Goal: Task Accomplishment & Management: Manage account settings

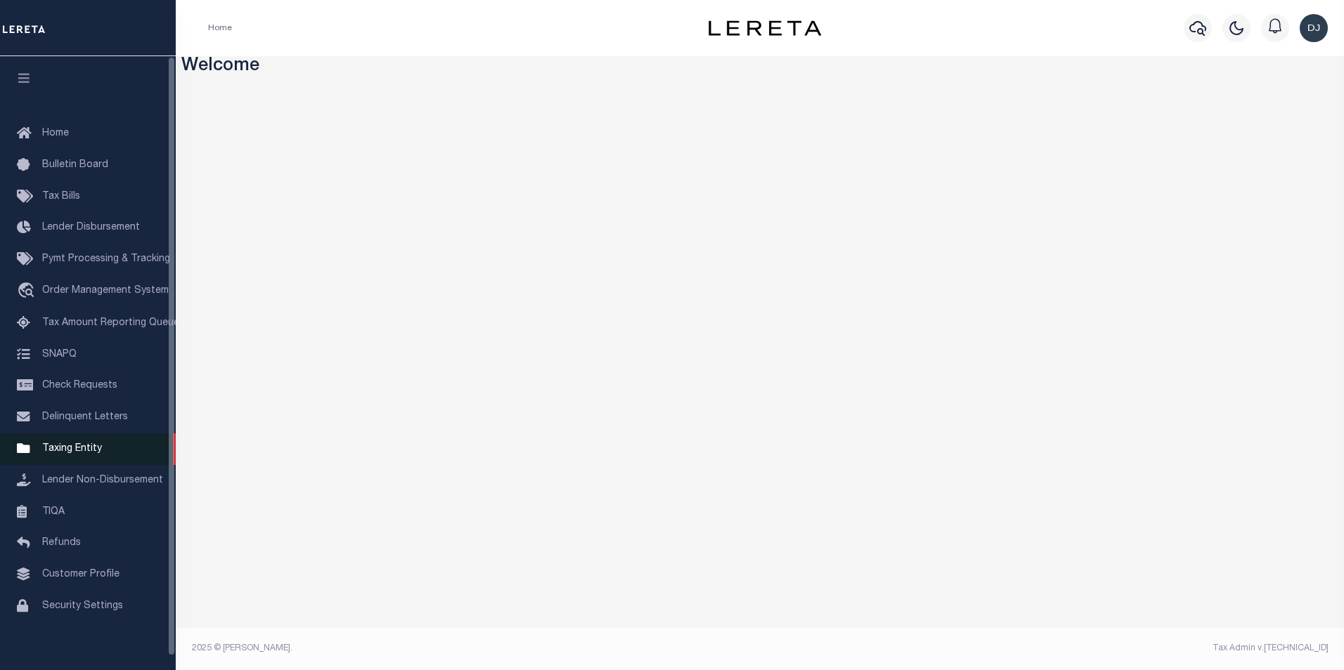
click at [91, 451] on span "Taxing Entity" at bounding box center [72, 449] width 60 height 10
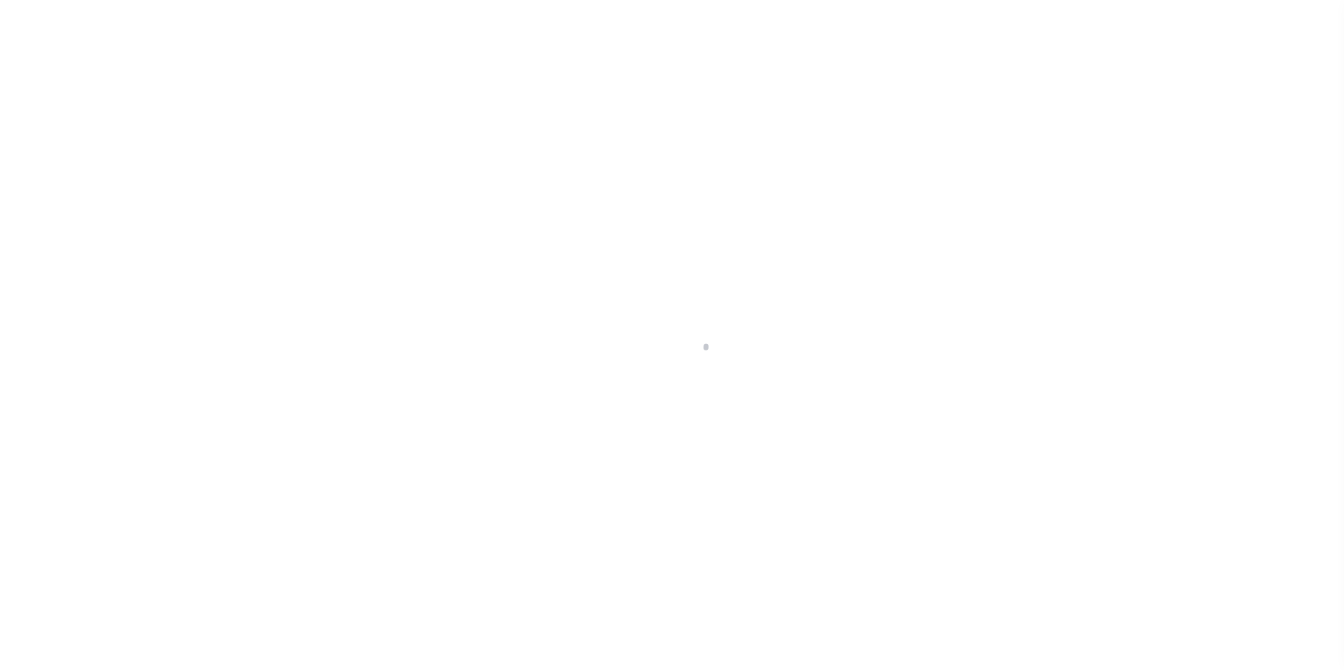
scroll to position [14, 0]
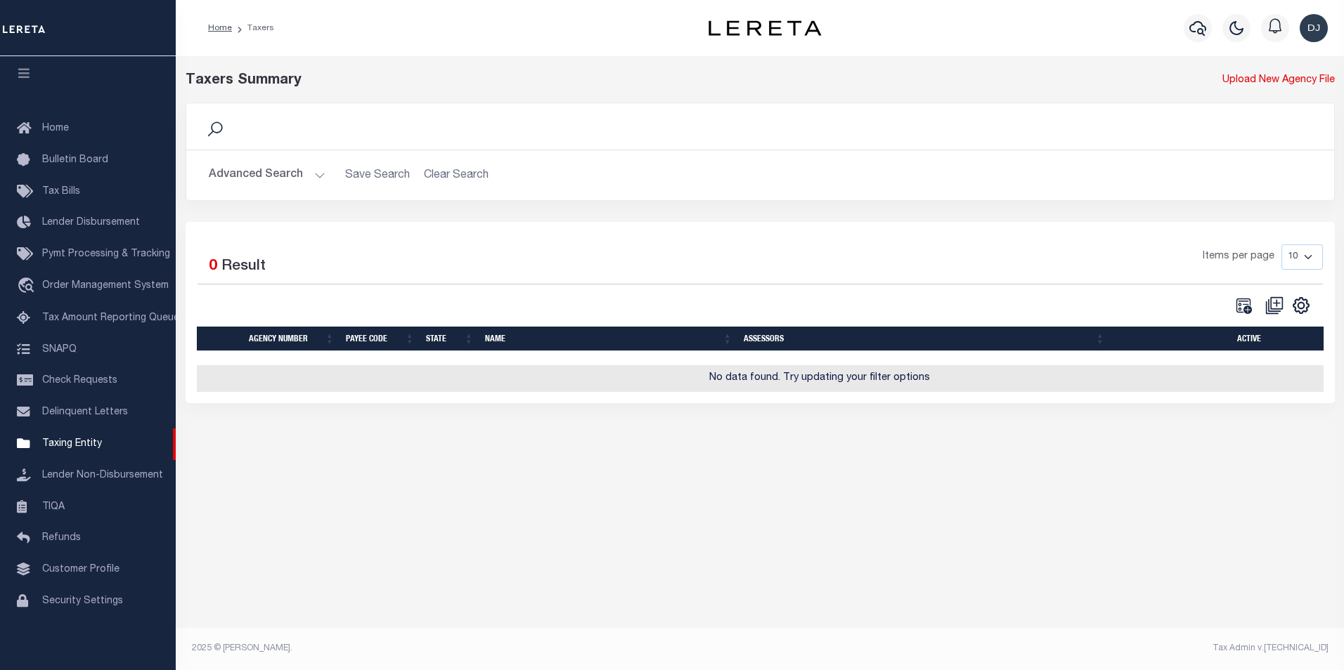
click at [316, 176] on button "Advanced Search" at bounding box center [267, 175] width 117 height 27
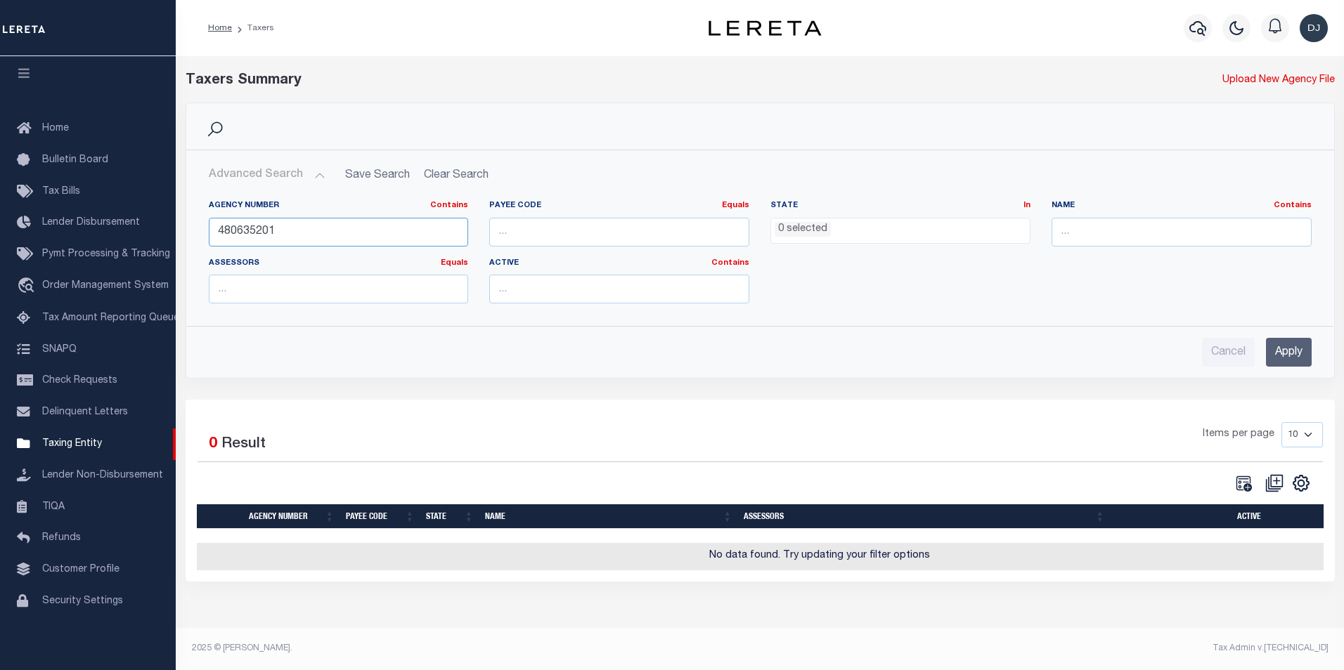
drag, startPoint x: 292, startPoint y: 229, endPoint x: 207, endPoint y: 229, distance: 85.0
click at [207, 229] on div "Agency Number Contains Contains Is 480635201" at bounding box center [338, 229] width 281 height 58
type input "480590201"
click at [1294, 353] on input "Apply" at bounding box center [1289, 352] width 46 height 29
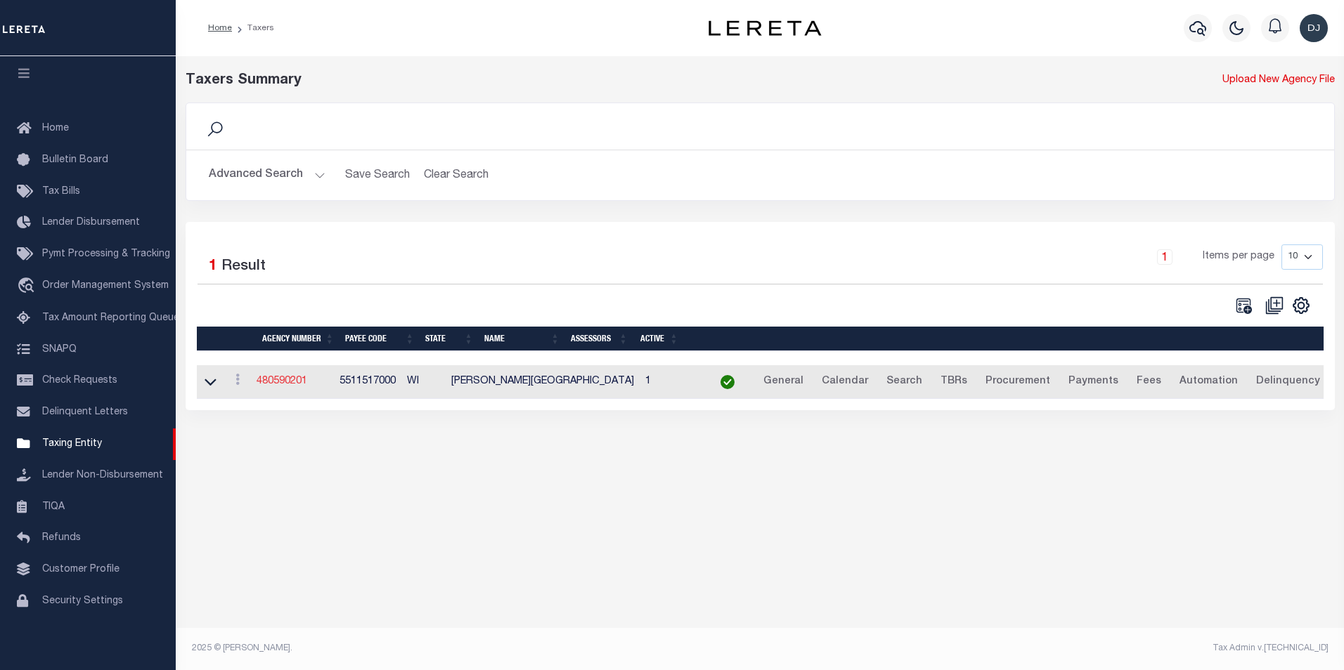
click at [280, 384] on link "480590201" at bounding box center [281, 382] width 51 height 10
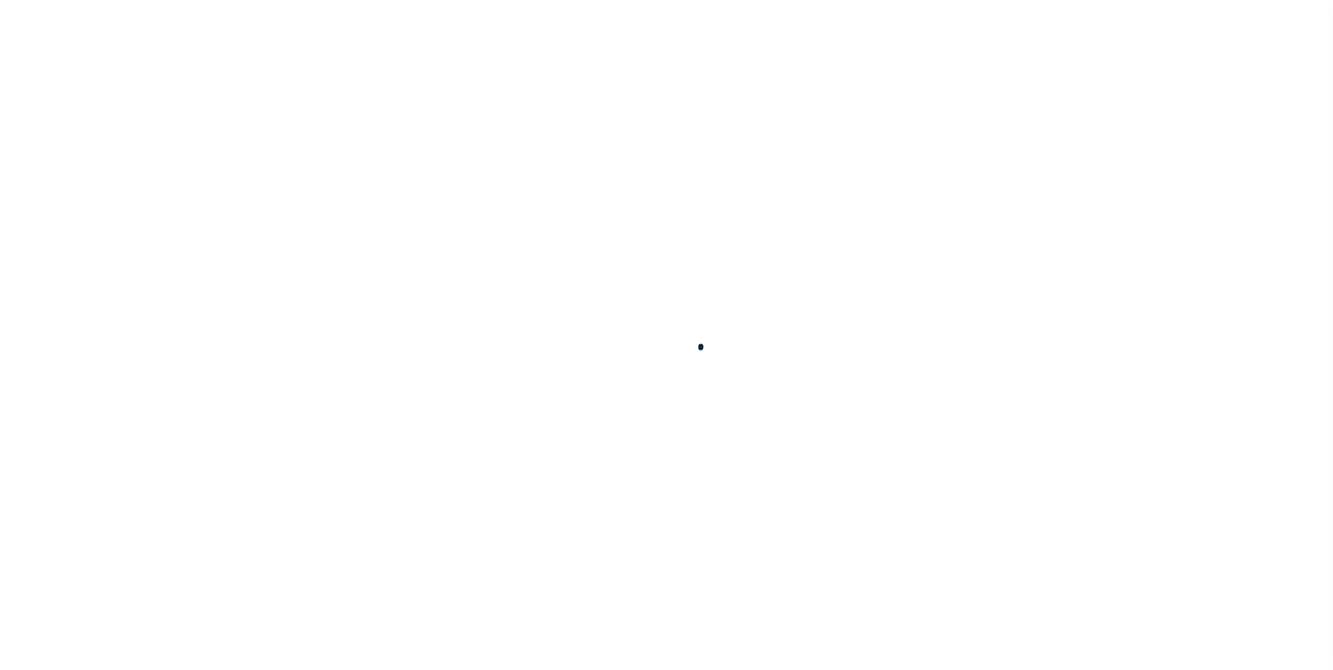
select select
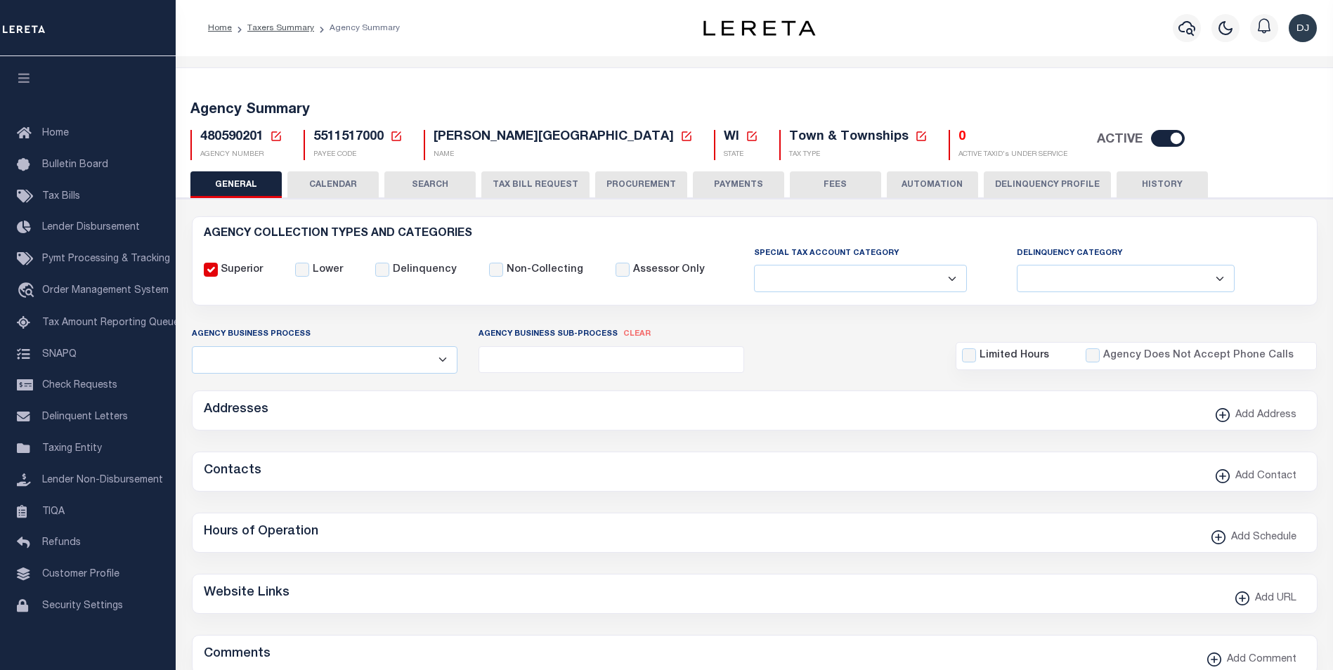
checkbox input "false"
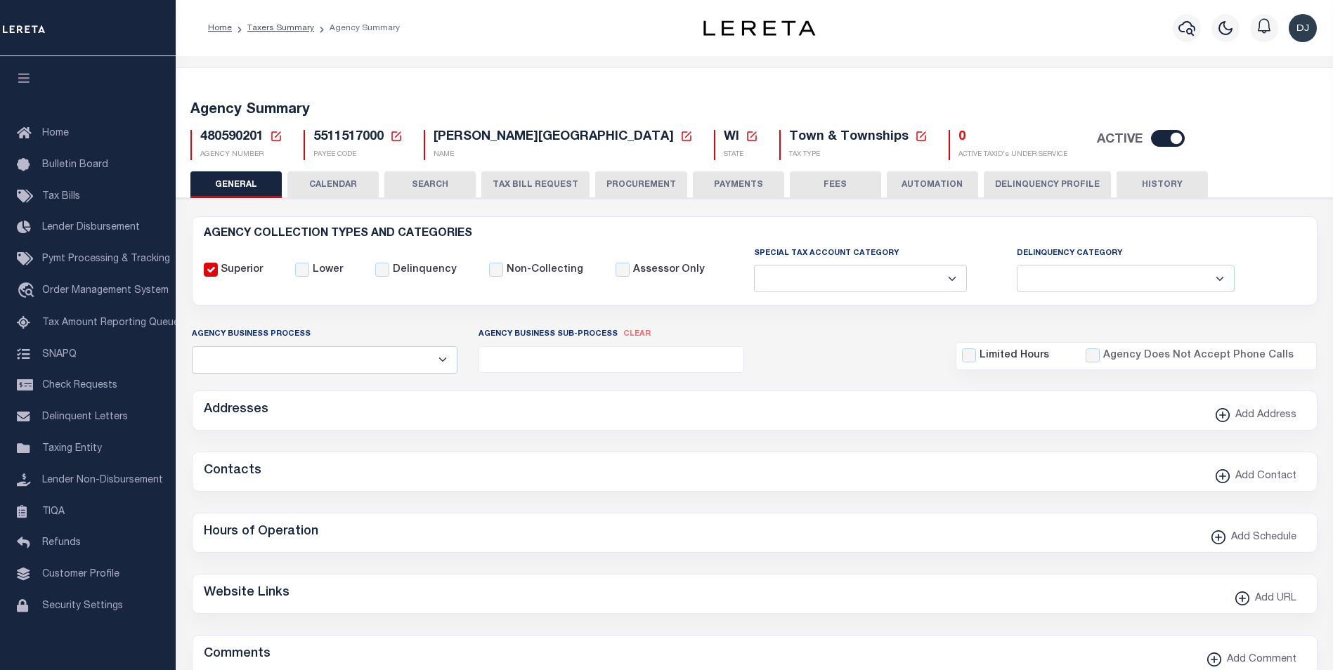
type input "5511517000"
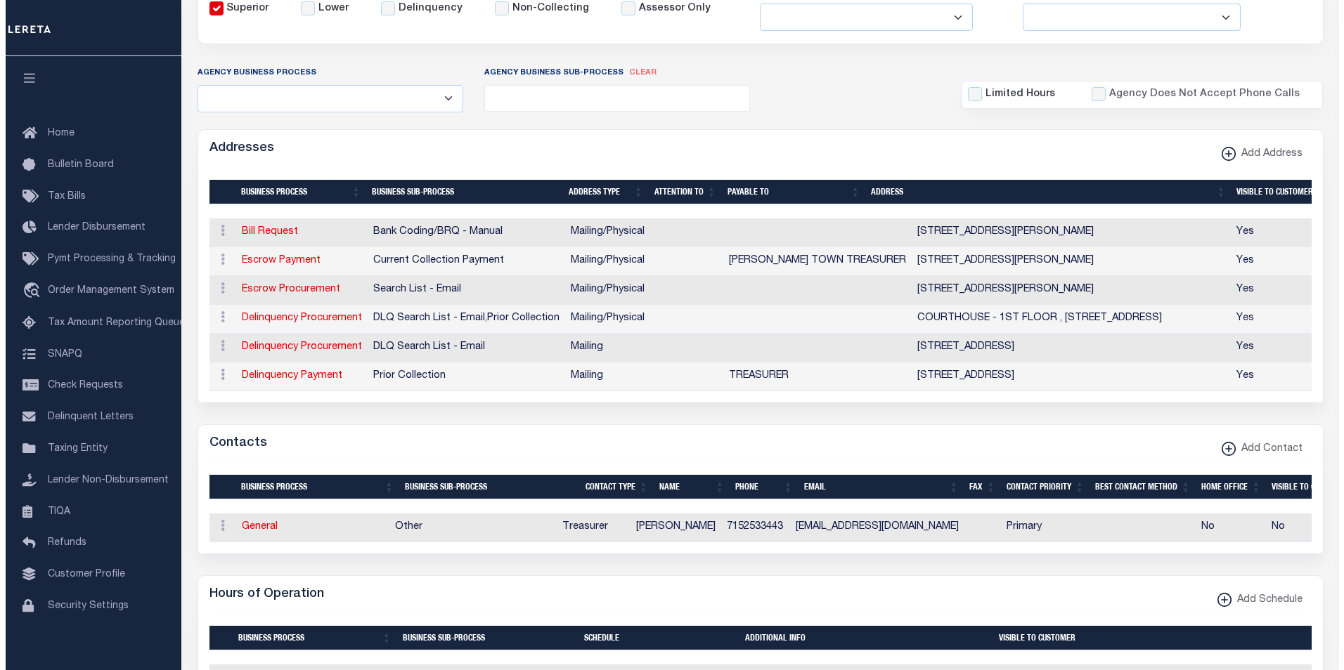
scroll to position [275, 0]
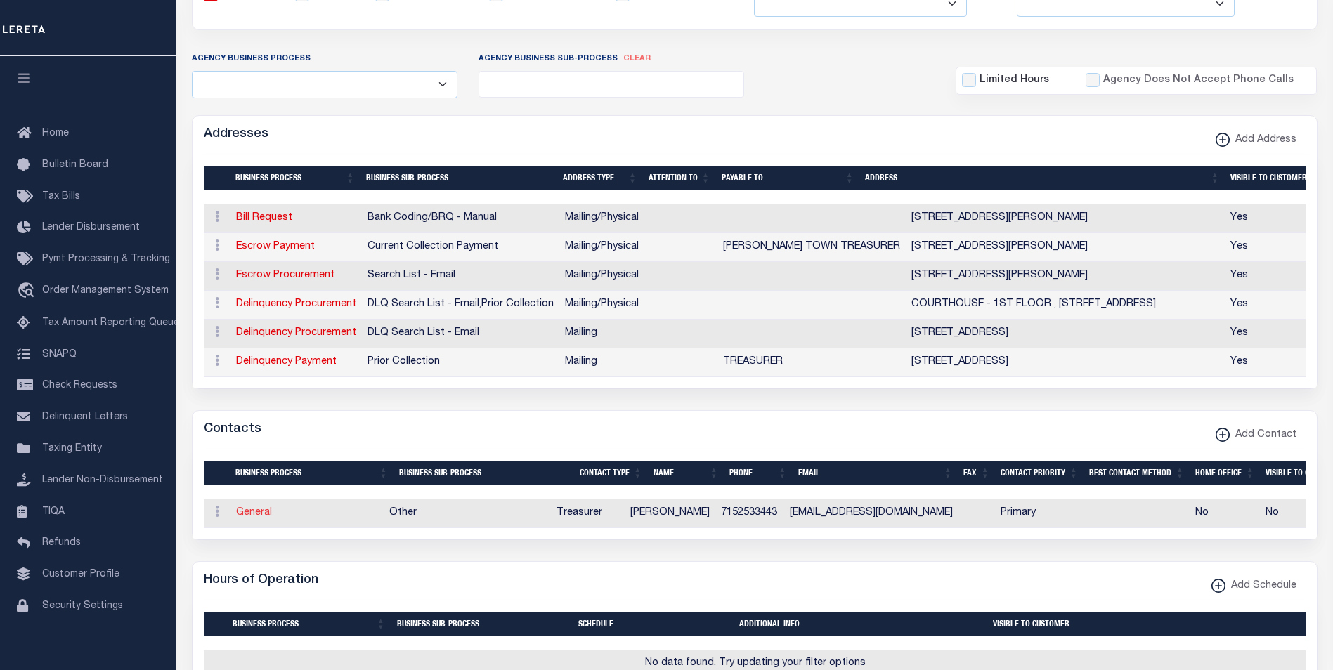
click at [256, 518] on link "General" at bounding box center [254, 513] width 36 height 10
checkbox input "false"
select select
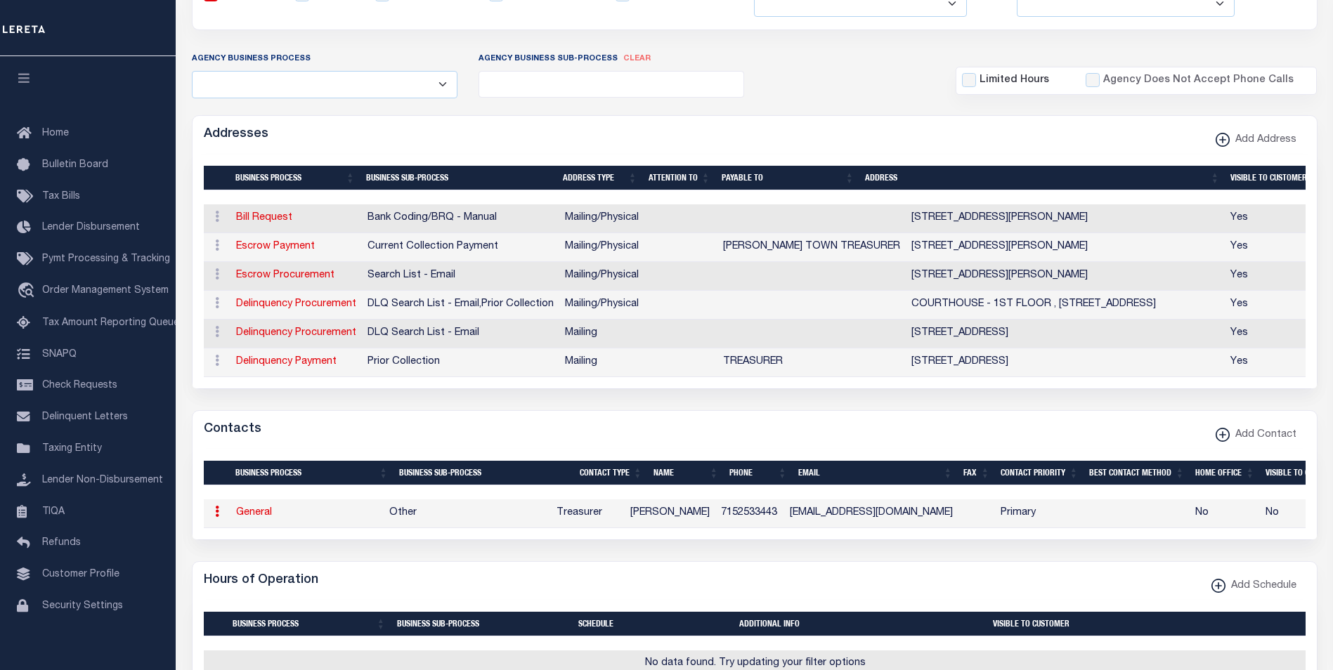
select select "3"
select select "1"
type input "[PERSON_NAME]"
type input "HERB"
type input "7152533443"
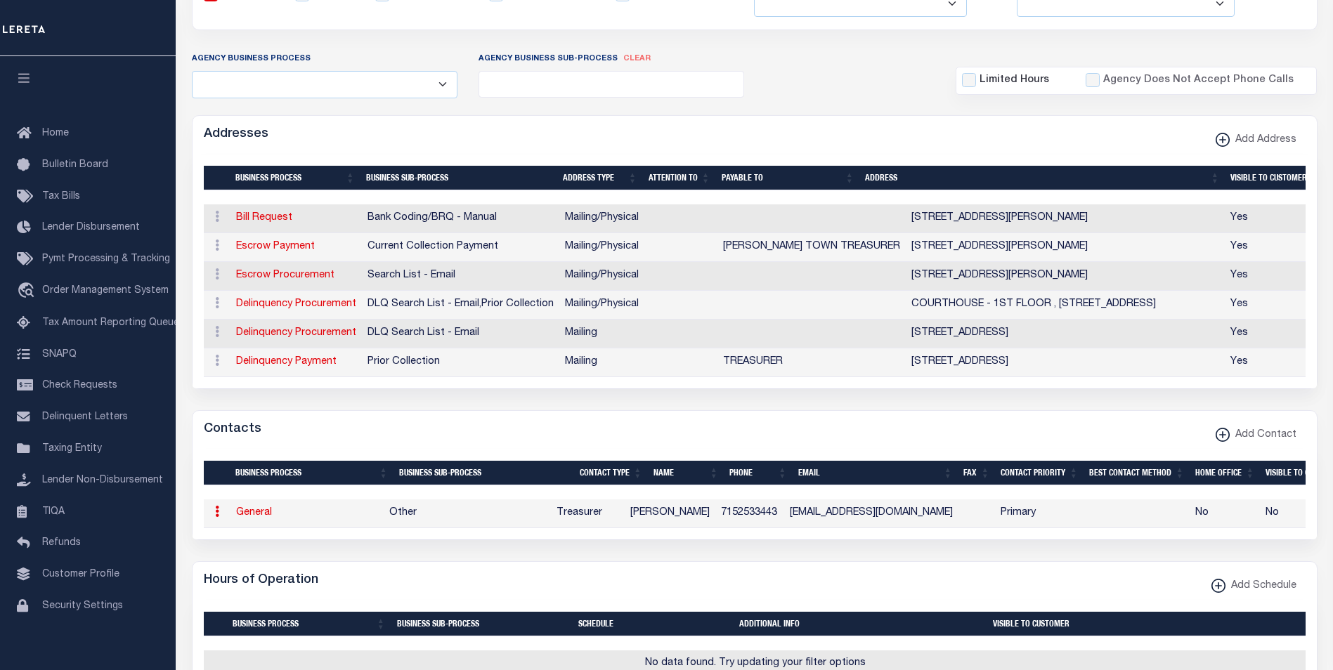
type input "[EMAIL_ADDRESS][DOMAIN_NAME]"
select select "6"
select select "39"
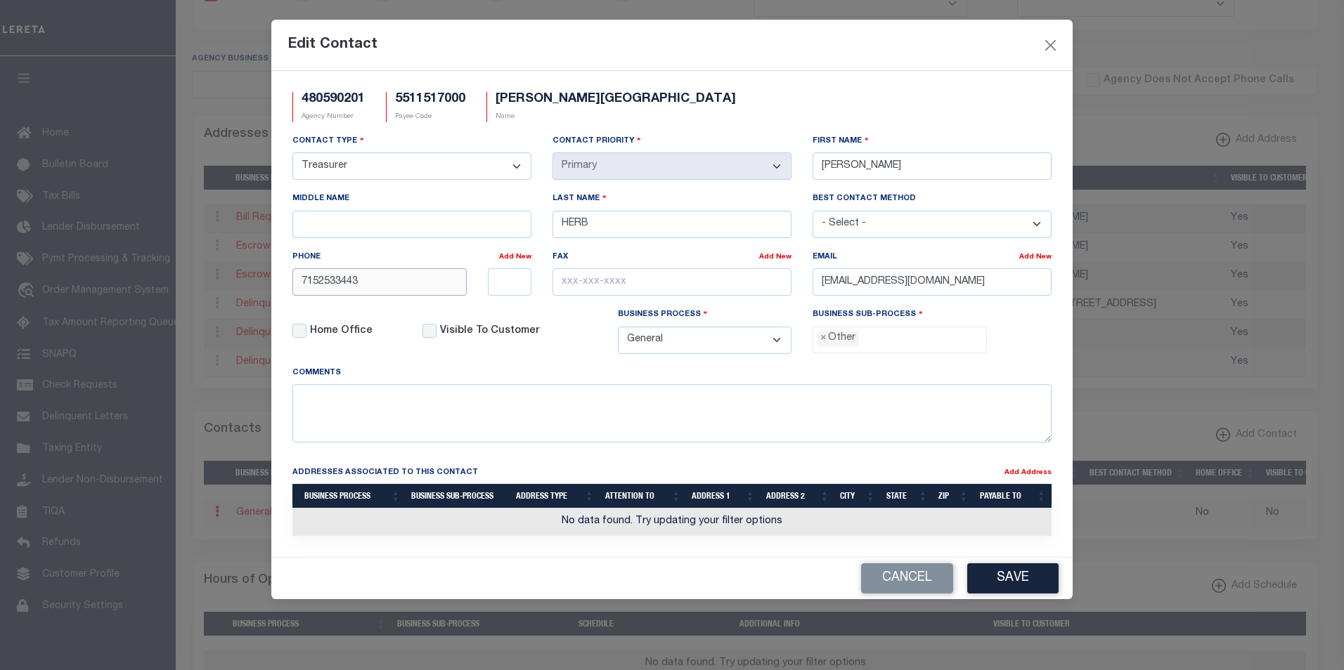
drag, startPoint x: 374, startPoint y: 283, endPoint x: 281, endPoint y: 280, distance: 92.8
click at [281, 280] on div "480590201 Agency Number 5511517000 Payee Code [PERSON_NAME][GEOGRAPHIC_DATA] Na…" at bounding box center [671, 314] width 801 height 486
paste input "-851-10"
type input "[PHONE_NUMBER]"
click at [1022, 579] on button "Save" at bounding box center [1012, 579] width 91 height 30
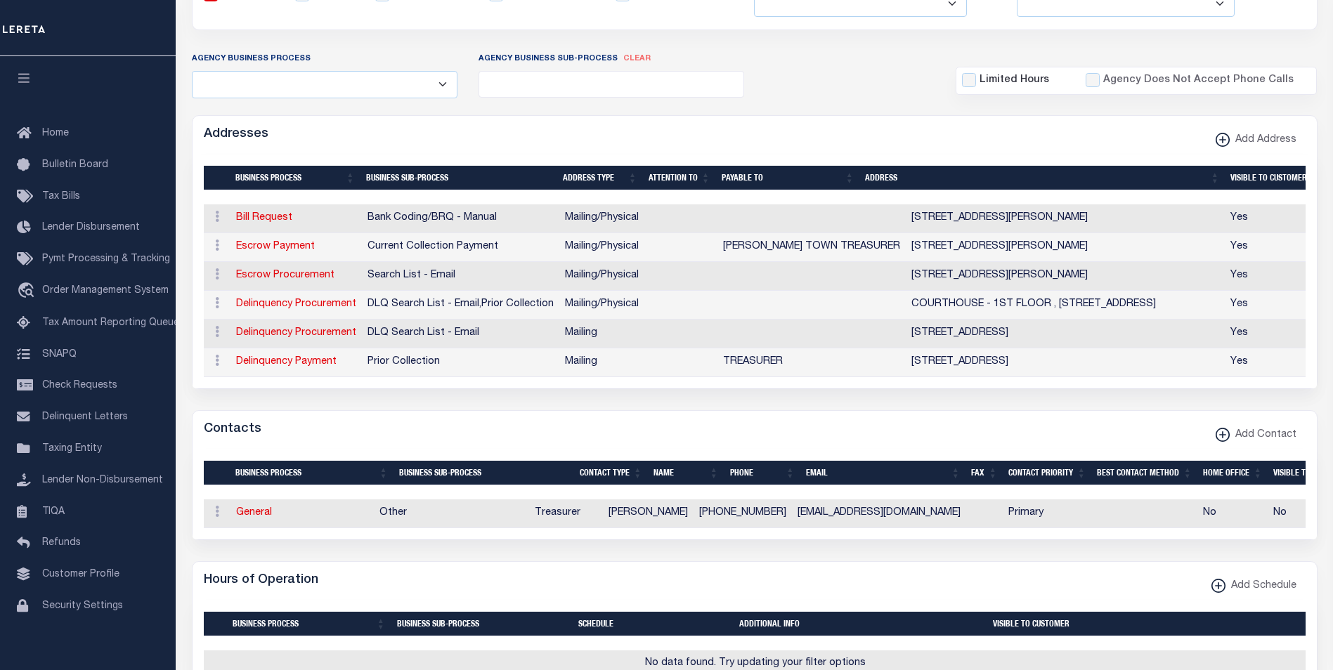
click at [292, 239] on td "Escrow Payment" at bounding box center [295, 247] width 131 height 29
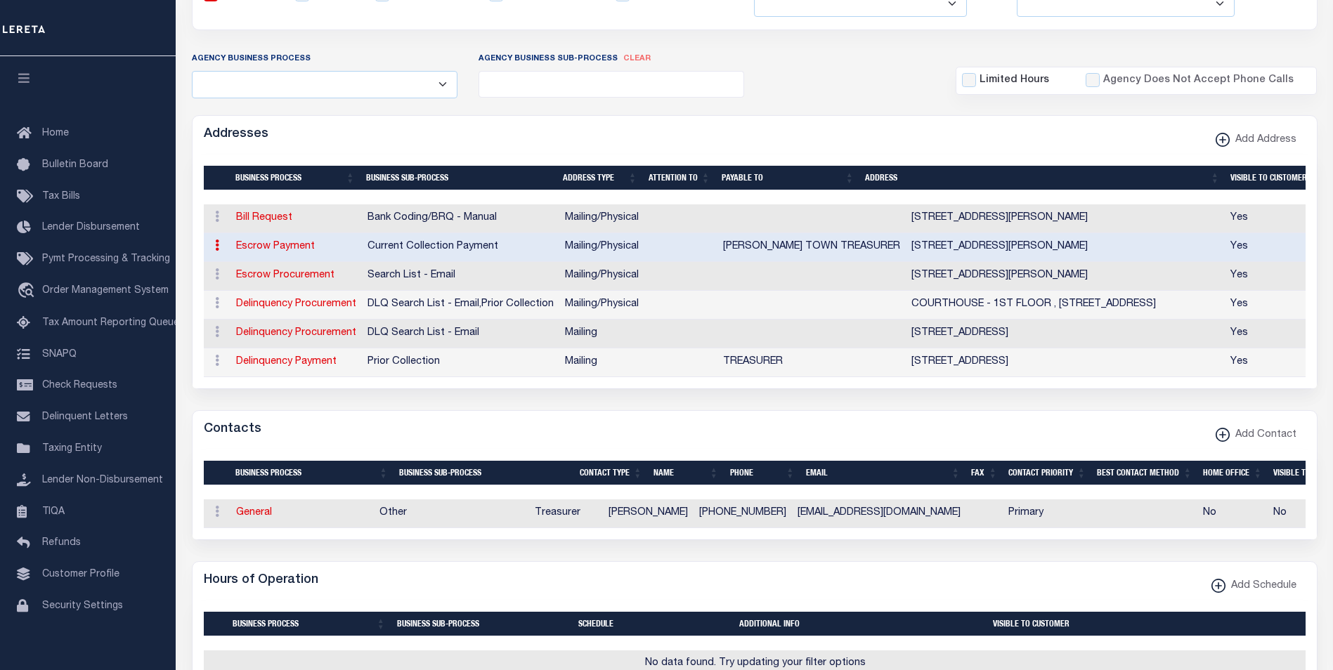
click at [290, 246] on link "Escrow Payment" at bounding box center [275, 247] width 79 height 10
select select "1"
checkbox input "false"
select select
type input "N7555 [GEOGRAPHIC_DATA] Q"
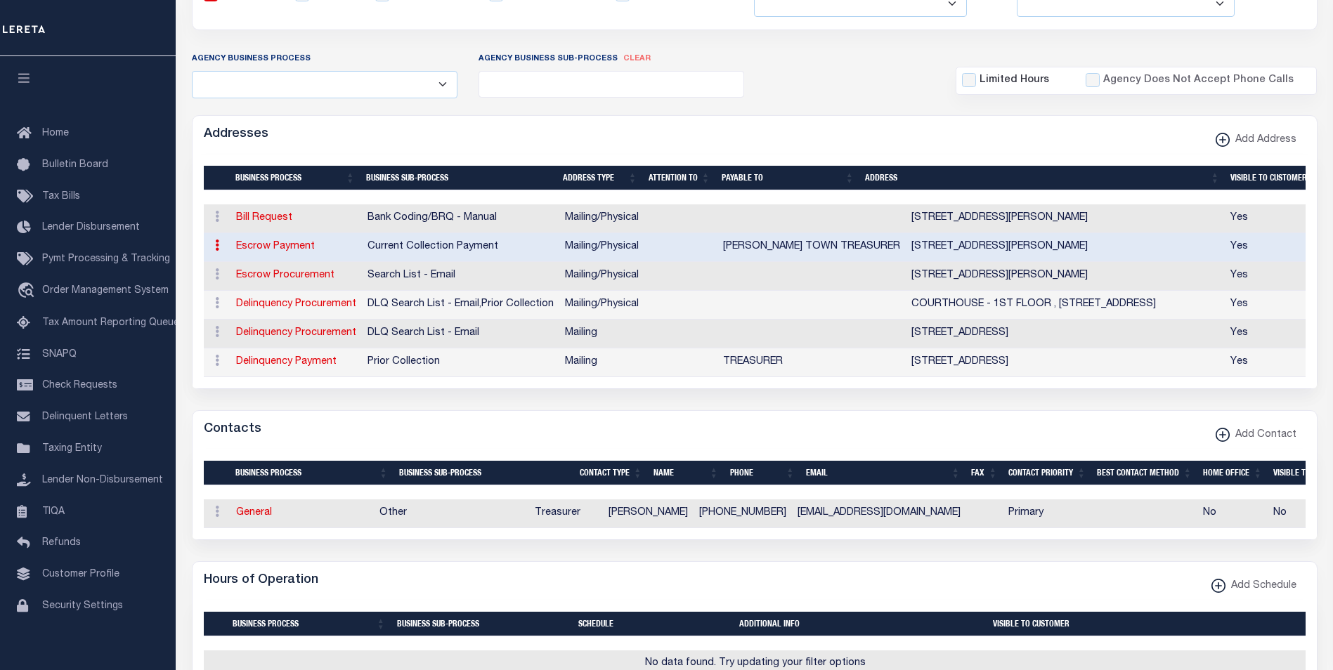
type input "[GEOGRAPHIC_DATA]"
select select "WI"
type input "54499"
select select "5"
checkbox input "true"
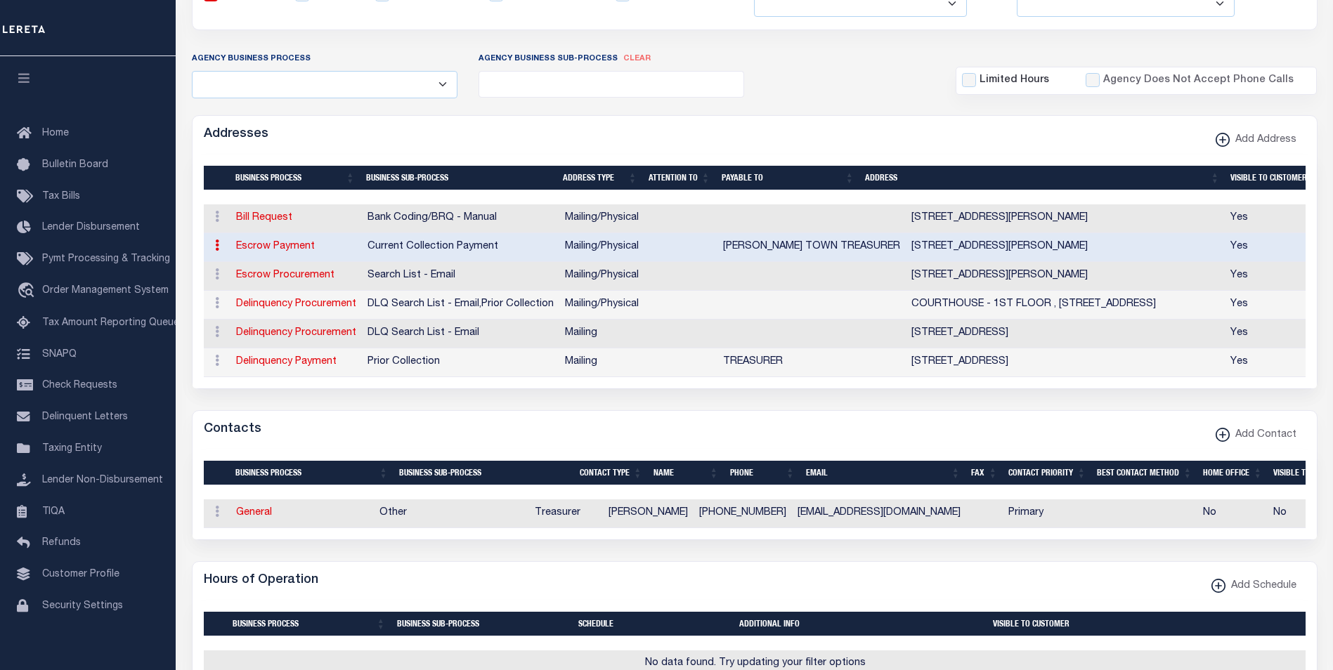
type input "[PERSON_NAME] TOWN TREASURER"
select select "3"
select select "11"
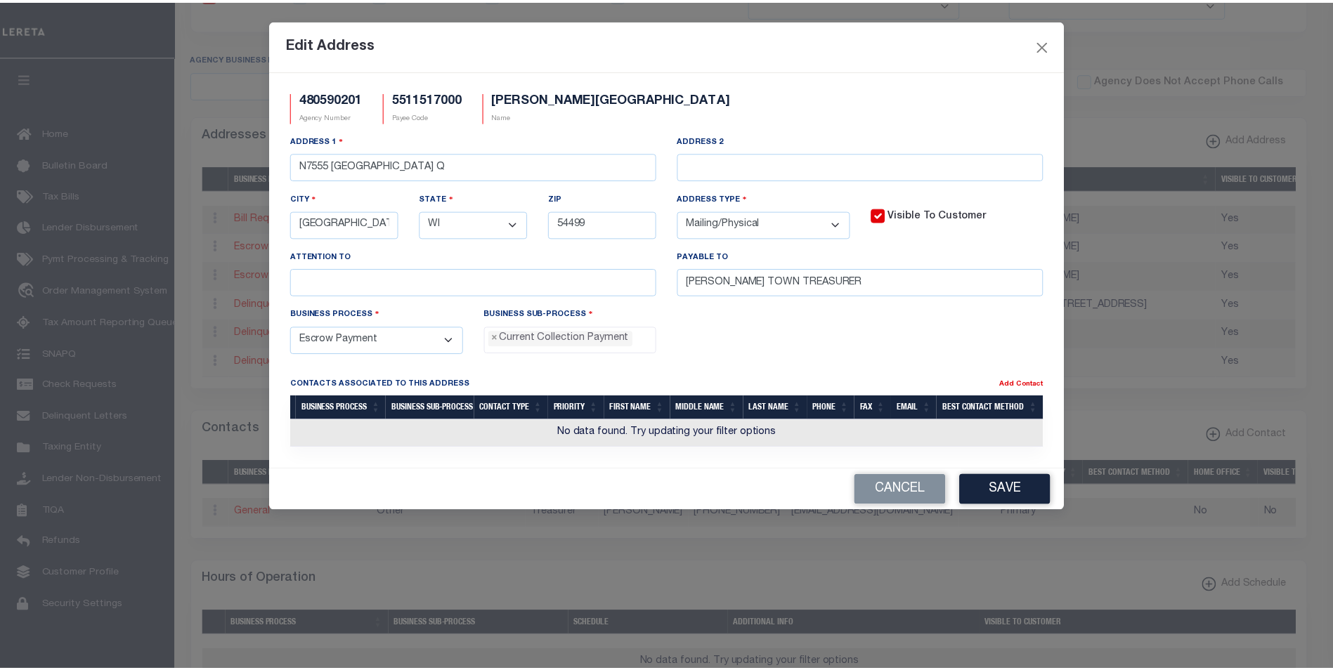
scroll to position [13, 0]
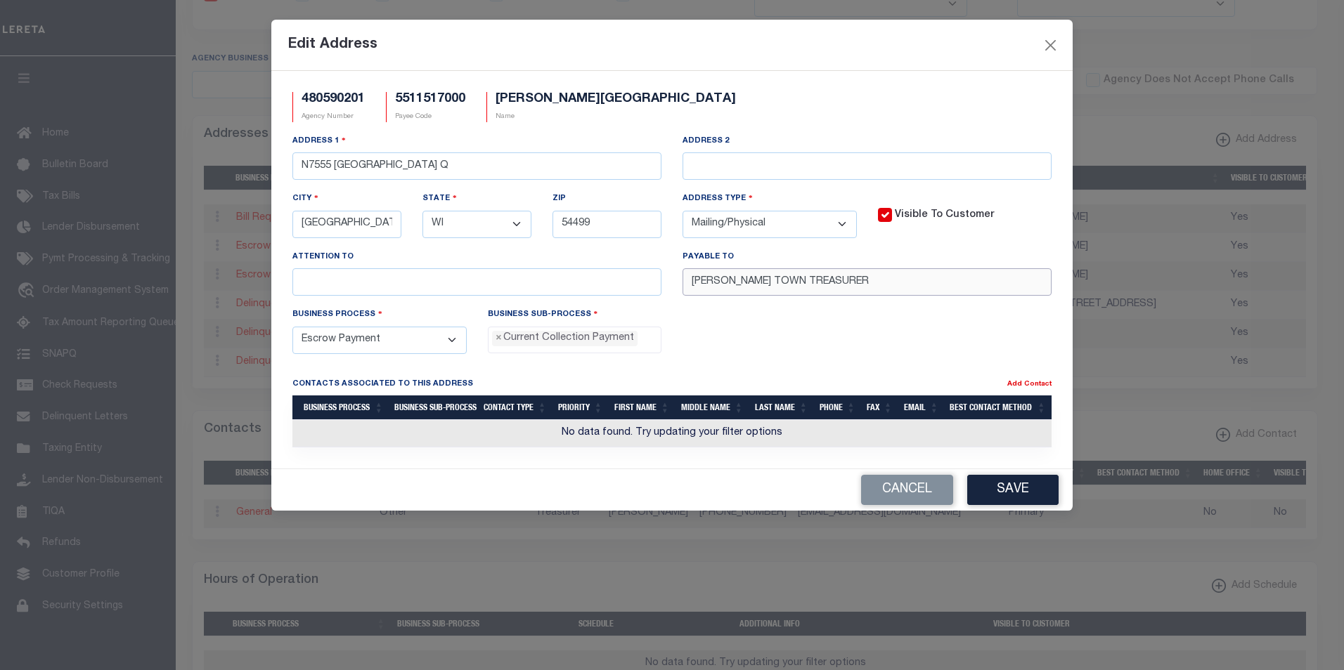
drag, startPoint x: 834, startPoint y: 281, endPoint x: 669, endPoint y: 276, distance: 165.2
click at [669, 276] on div "Address [STREET_ADDRESS] Address 2 [GEOGRAPHIC_DATA][PERSON_NAME] State - Selec…" at bounding box center [672, 221] width 780 height 174
paste input "TOWN OF [GEOGRAPHIC_DATA]"
type input "TOWN OF [GEOGRAPHIC_DATA]"
click at [1038, 497] on button "Save" at bounding box center [1012, 490] width 91 height 30
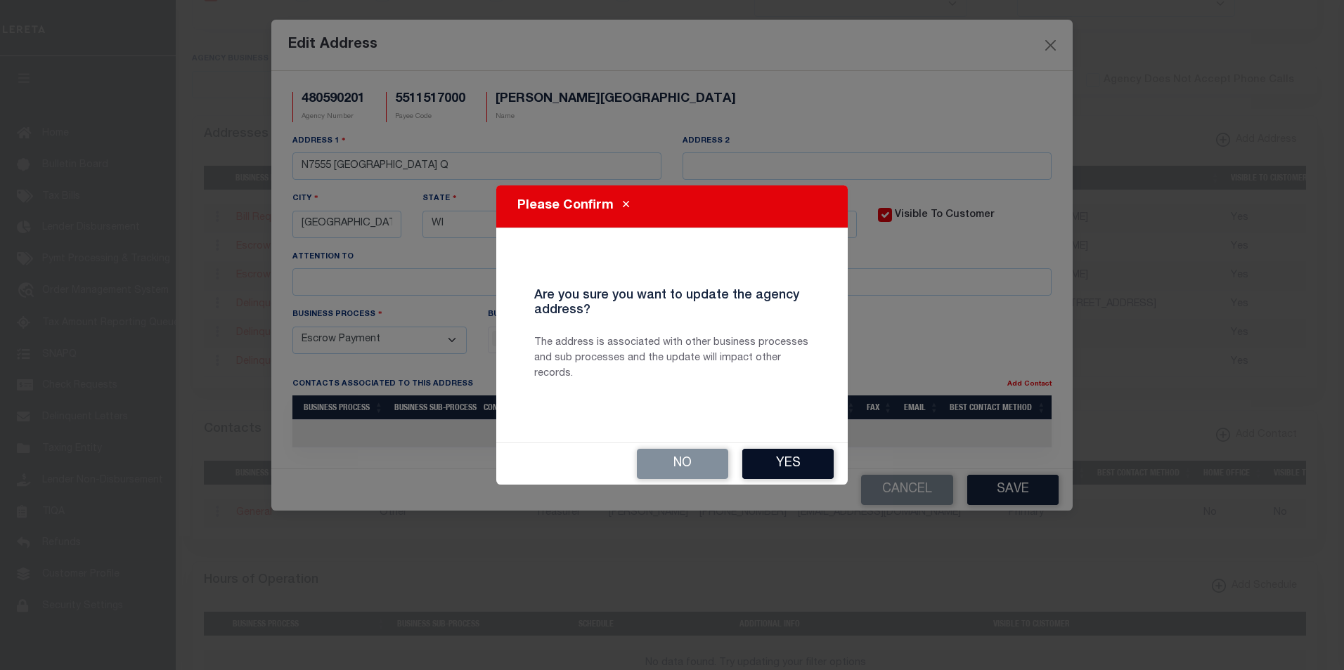
click at [794, 464] on button "Yes" at bounding box center [787, 464] width 91 height 30
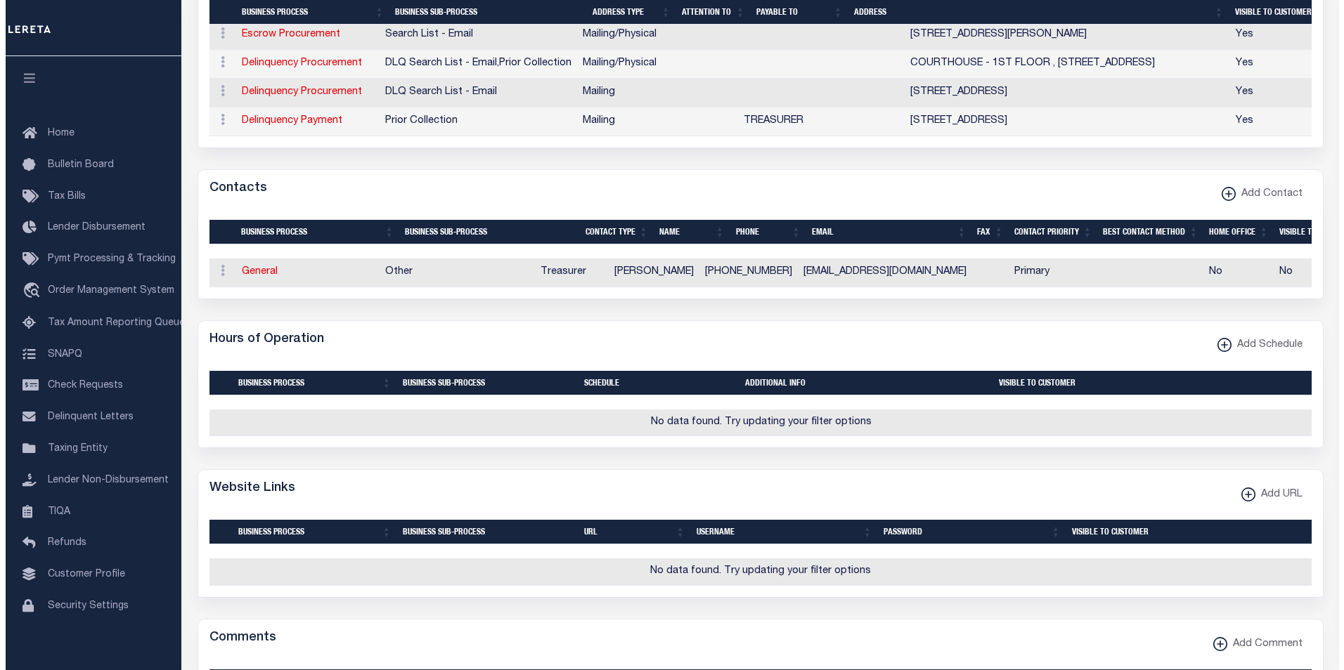
scroll to position [526, 0]
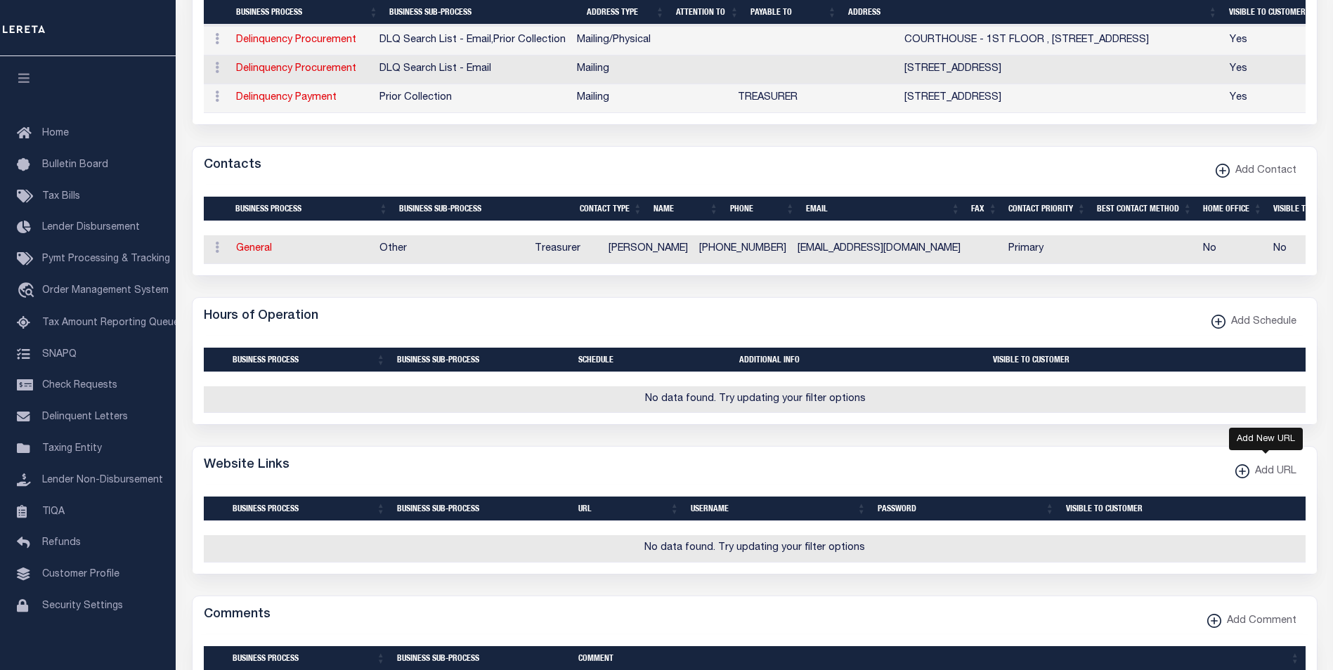
click at [1243, 472] on icon "button" at bounding box center [1242, 471] width 7 height 1
select select
checkbox input "true"
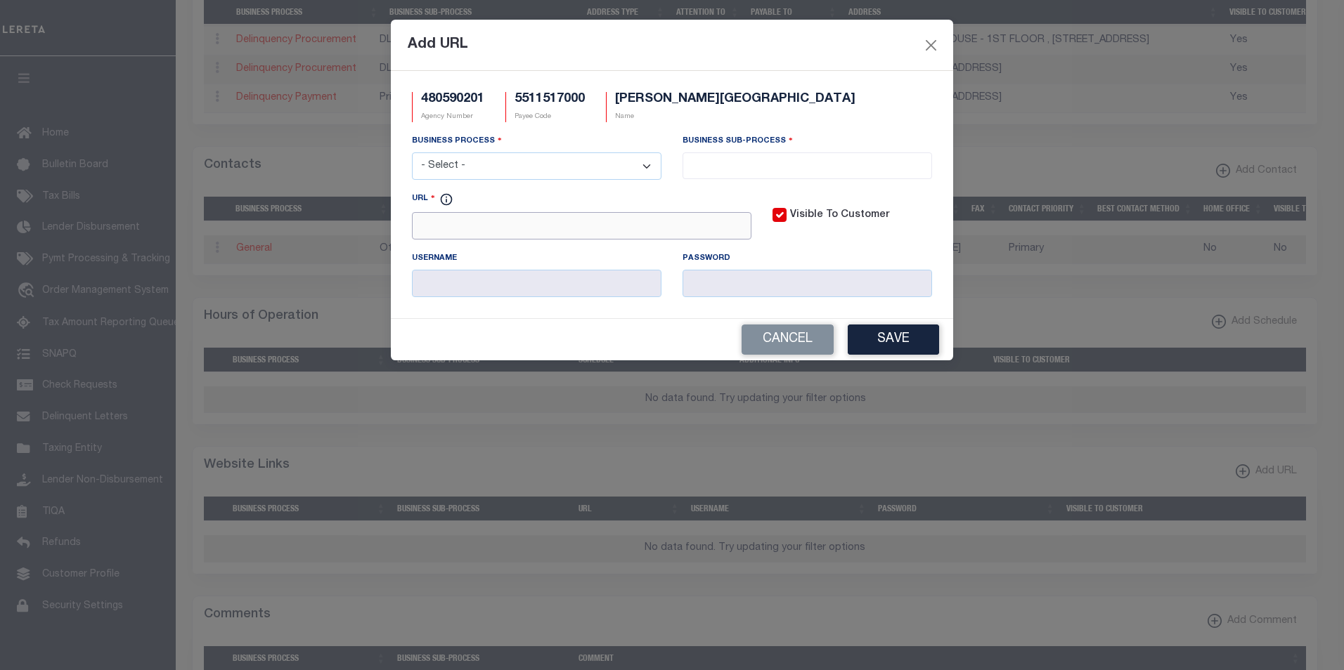
click at [493, 232] on input "URL" at bounding box center [581, 225] width 339 height 27
paste input "[URL][DOMAIN_NAME]"
type input "[URL][DOMAIN_NAME]"
click at [651, 167] on select "- Select - All Automation Bill Request Delinquency Payment Delinquency Procurem…" at bounding box center [536, 165] width 249 height 27
select select "6"
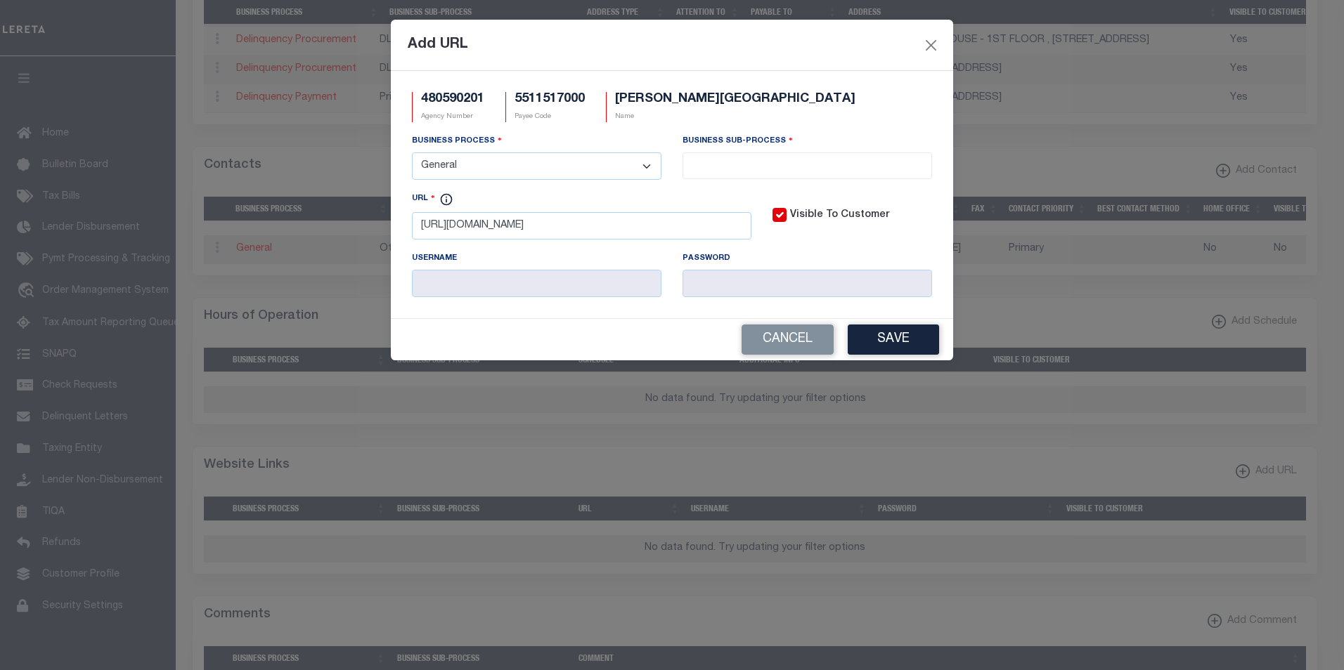
click at [412, 153] on select "- Select - All Automation Bill Request Delinquency Payment Delinquency Procurem…" at bounding box center [536, 165] width 249 height 27
click at [744, 166] on input "search" at bounding box center [807, 164] width 241 height 15
select select "31"
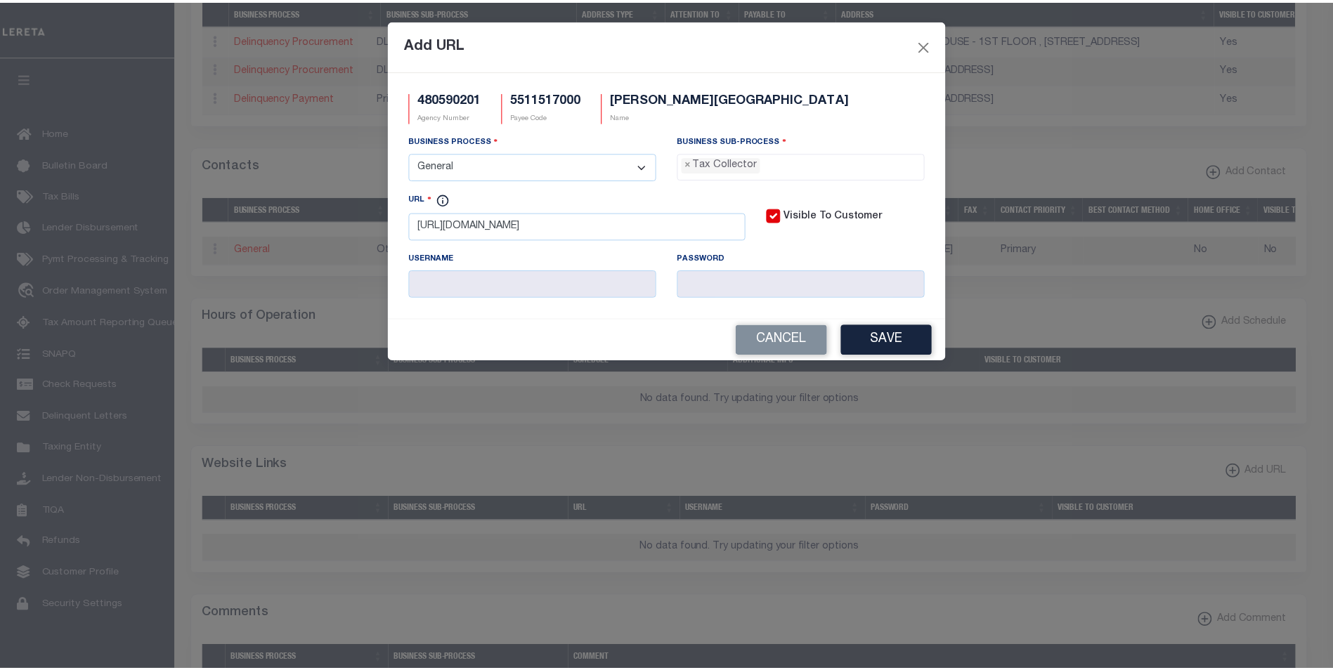
scroll to position [38, 0]
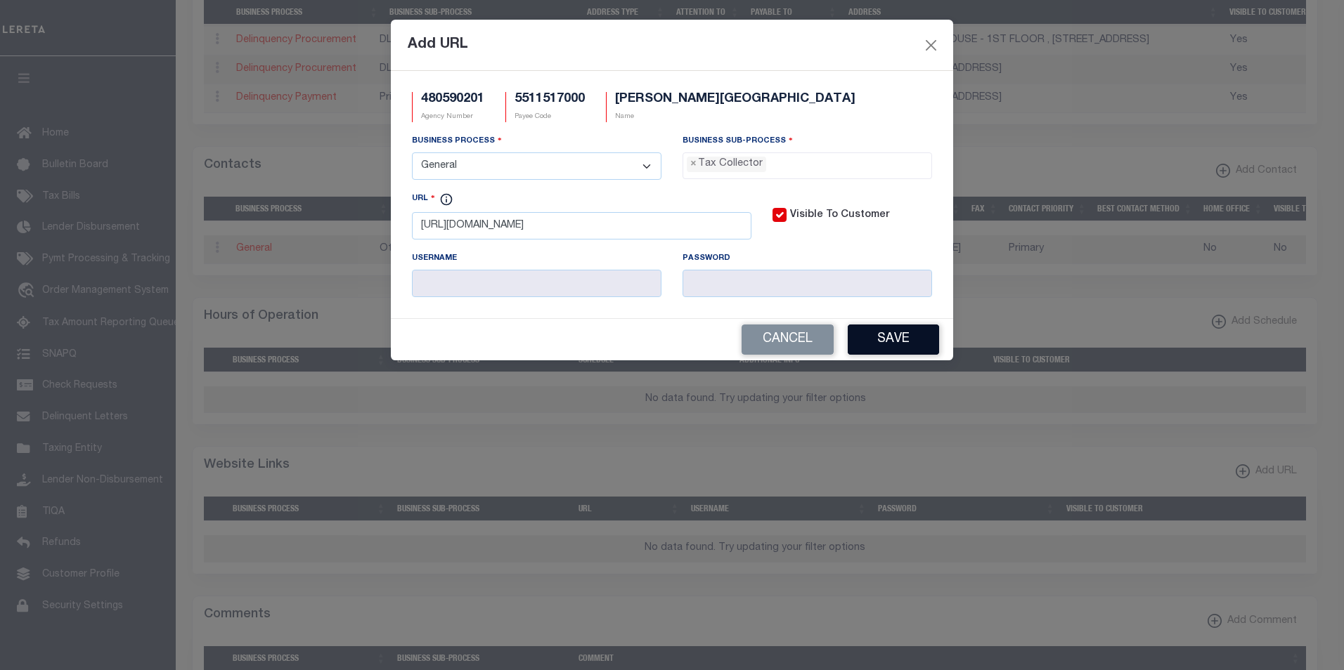
click at [897, 344] on button "Save" at bounding box center [892, 340] width 91 height 30
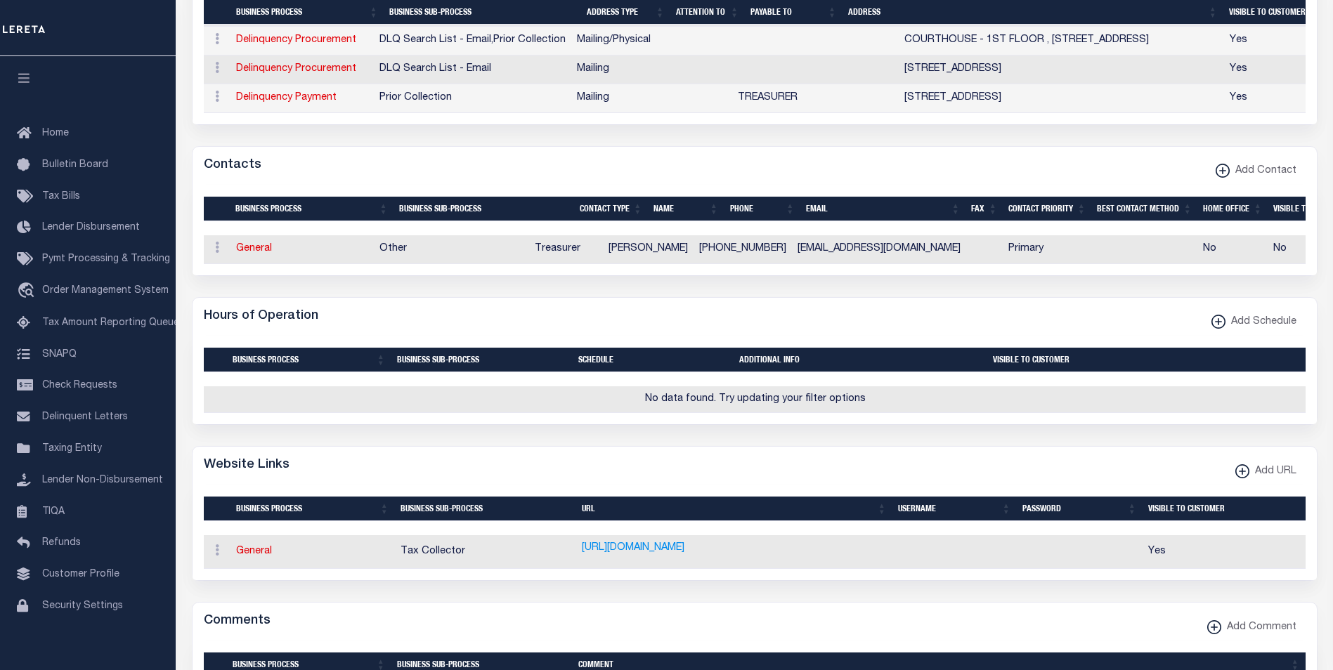
click at [897, 337] on div "Hours of Operation Add Schedule" at bounding box center [755, 317] width 1124 height 39
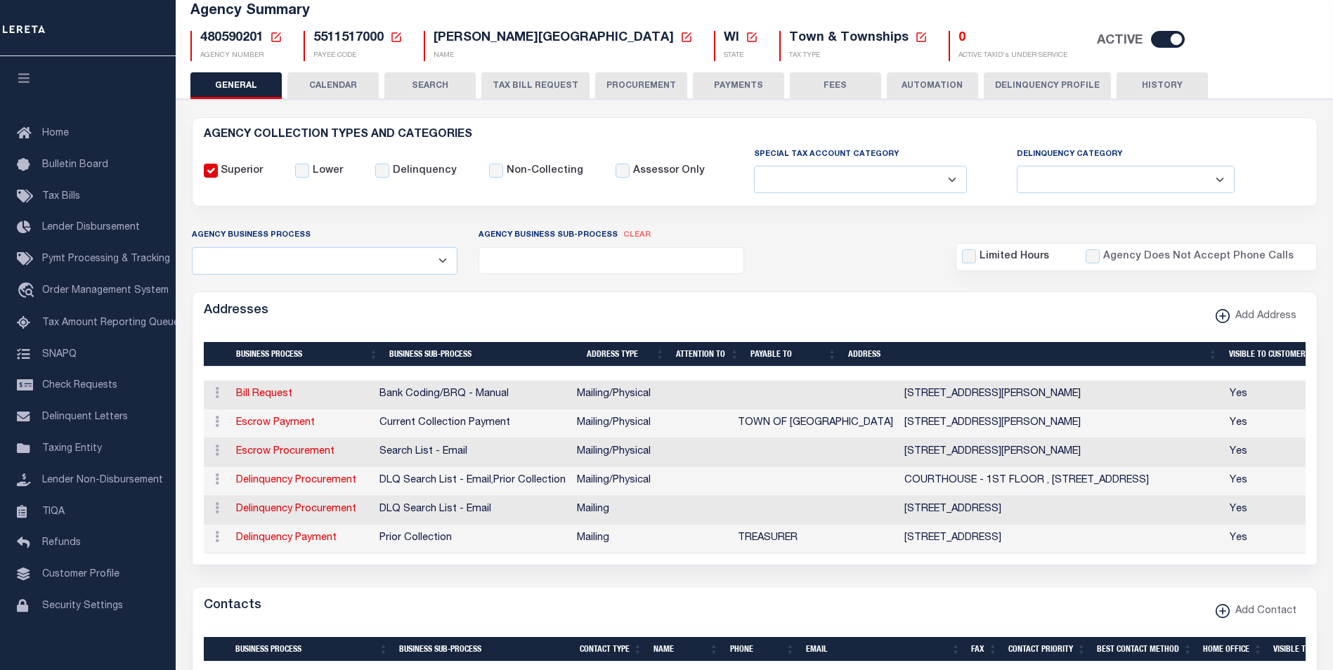
scroll to position [0, 0]
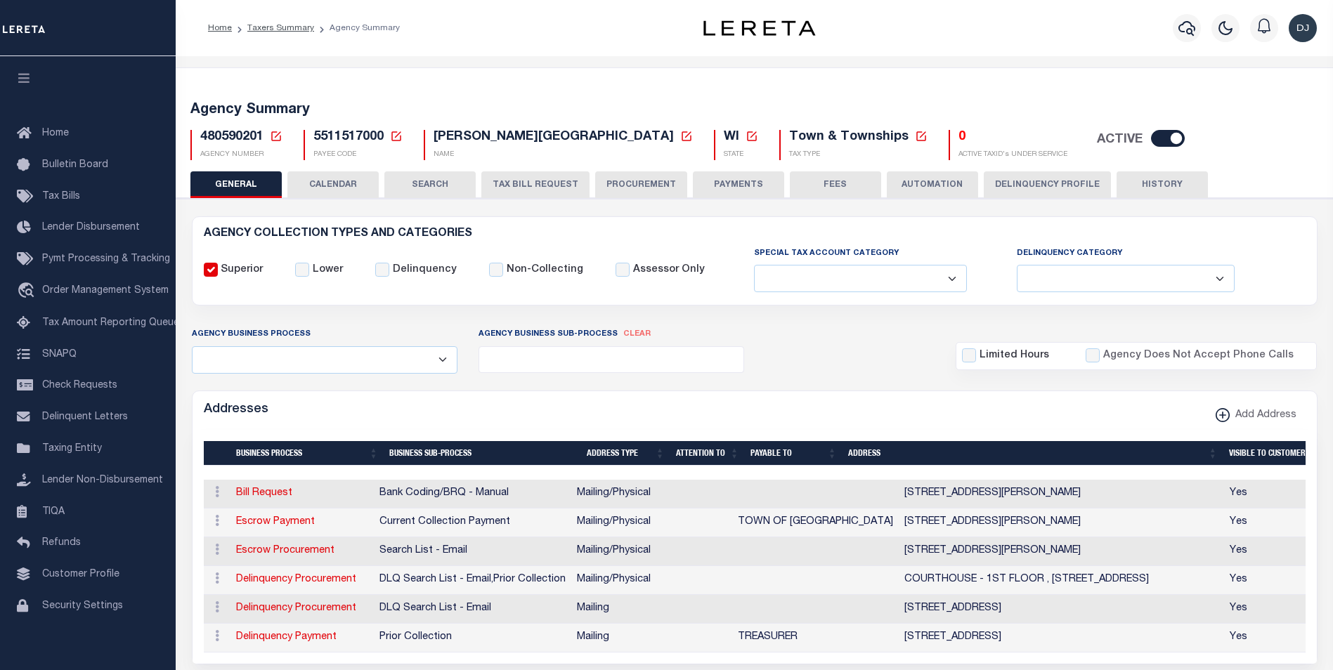
click at [1159, 187] on button "HISTORY" at bounding box center [1162, 184] width 91 height 27
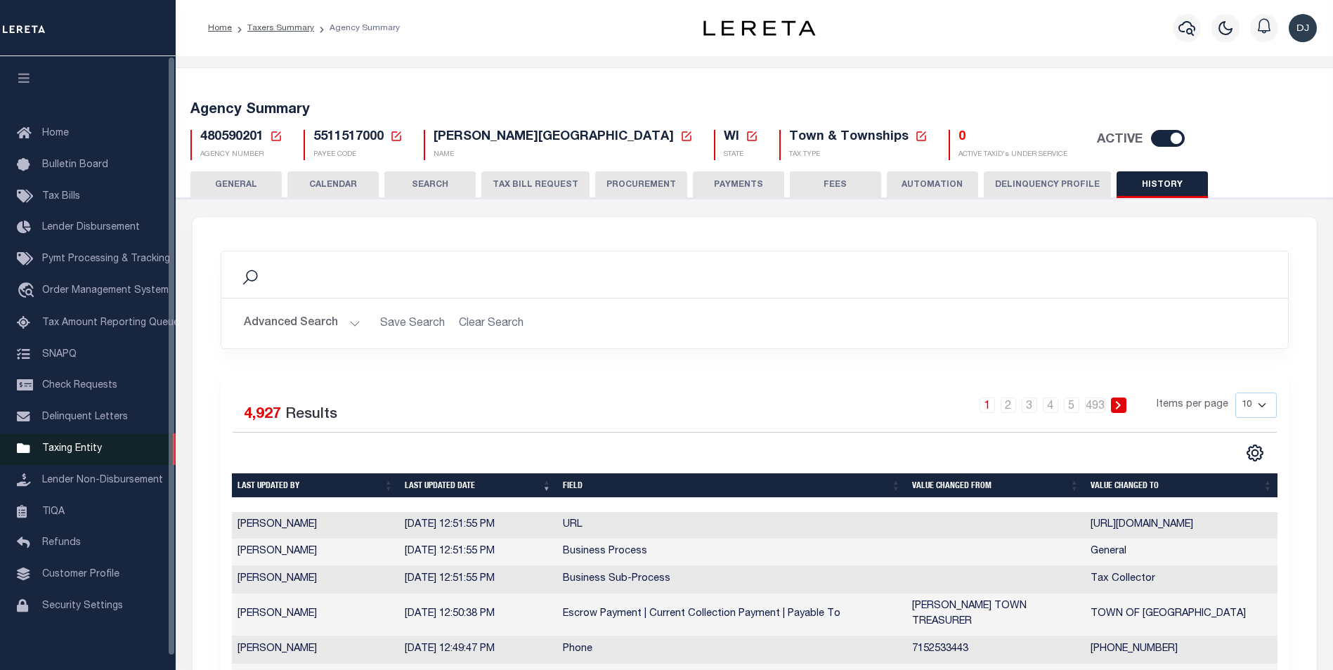
click at [79, 452] on span "Taxing Entity" at bounding box center [72, 449] width 60 height 10
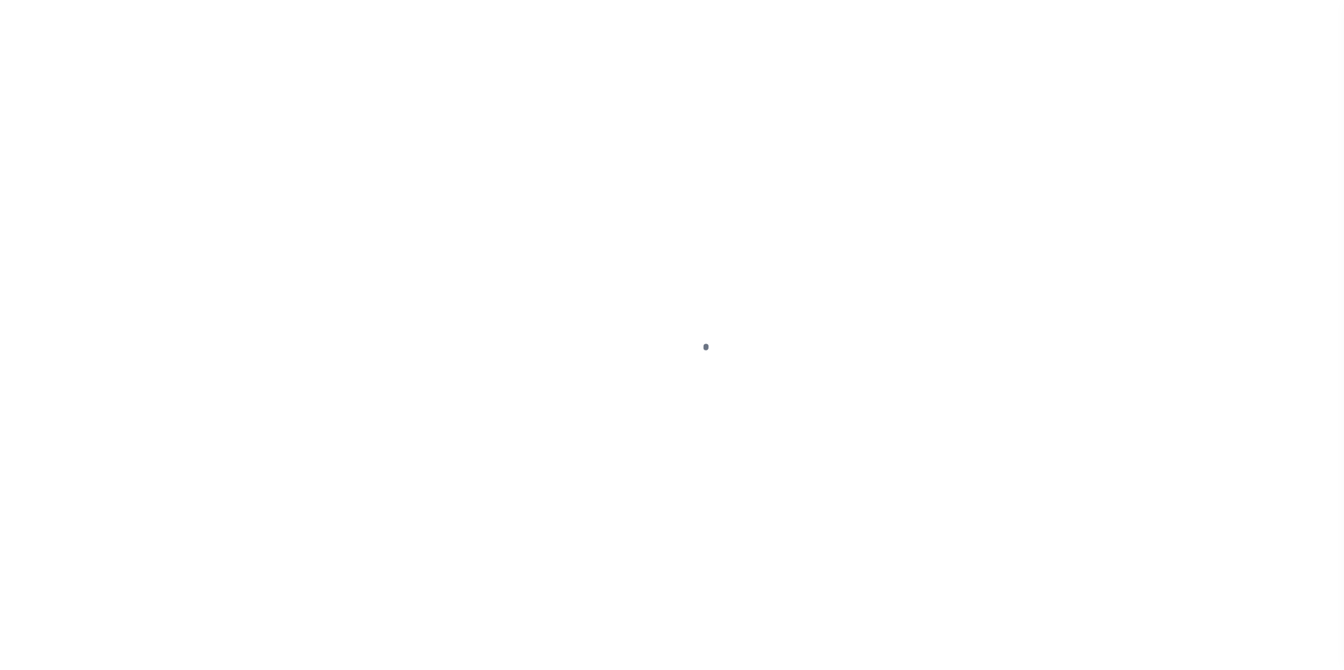
scroll to position [14, 0]
